Goal: Task Accomplishment & Management: Complete application form

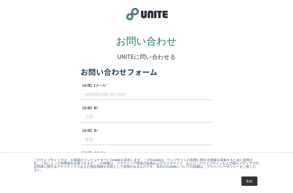
click at [247, 183] on link "承認" at bounding box center [249, 181] width 16 height 9
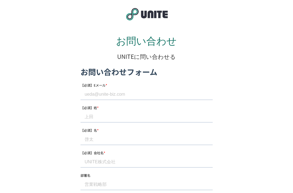
click at [117, 97] on input "【必須】Eメール *" at bounding box center [146, 94] width 132 height 11
type input "[EMAIL_ADDRESS][DOMAIN_NAME]"
click at [117, 113] on input "【必須】姓 *" at bounding box center [146, 117] width 132 height 11
click at [125, 118] on input "須" at bounding box center [146, 117] width 132 height 11
click at [128, 117] on input "須" at bounding box center [146, 117] width 132 height 11
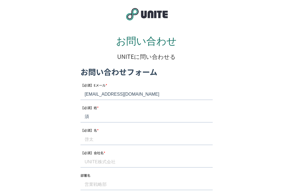
paste input "[PERSON_NAME]"
drag, startPoint x: 94, startPoint y: 117, endPoint x: 102, endPoint y: 118, distance: 7.5
click at [101, 118] on input "[PERSON_NAME]" at bounding box center [146, 117] width 132 height 11
type input "[PERSON_NAME]"
click at [101, 142] on input "【必須】名 *" at bounding box center [146, 139] width 132 height 11
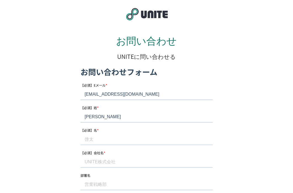
paste input "愛"
type input "愛"
click at [100, 163] on input "【必須】会社名 *" at bounding box center [146, 162] width 132 height 11
type input "GVA TECH株式会社"
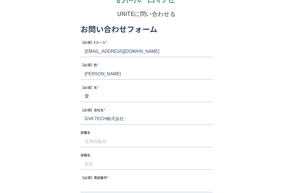
scroll to position [55, 0]
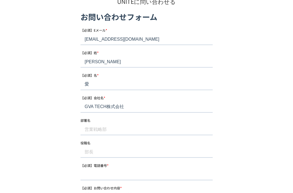
click at [98, 142] on label "役職名" at bounding box center [146, 143] width 132 height 6
click at [98, 147] on input "役職名" at bounding box center [146, 152] width 132 height 11
click at [95, 130] on input "部署名" at bounding box center [146, 129] width 132 height 11
paste input "法務手続クラウド事業部"
click at [94, 129] on input "部署名" at bounding box center [146, 129] width 132 height 11
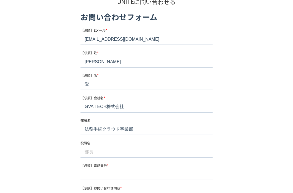
type input "法務手続クラウド事業部"
click at [90, 151] on input "役職名" at bounding box center [146, 152] width 132 height 11
click at [117, 153] on input "役職名" at bounding box center [146, 152] width 132 height 11
paste input "担当"
type input "担当"
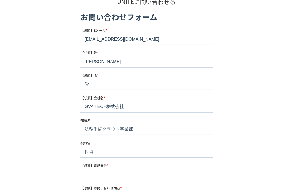
click at [136, 169] on div "【必須】電話番号 *" at bounding box center [146, 172] width 132 height 18
click at [134, 173] on input "【必須】電話番号 *" at bounding box center [146, 174] width 132 height 11
drag, startPoint x: 93, startPoint y: 174, endPoint x: 81, endPoint y: 174, distance: 11.8
click at [81, 174] on input "[PHONE_NUMBER]" at bounding box center [146, 174] width 132 height 11
type input "05031735722"
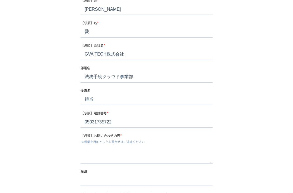
scroll to position [110, 0]
